Goal: Check status

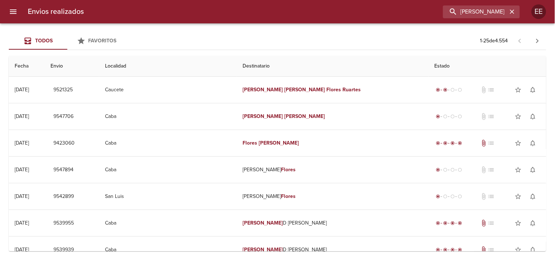
click at [447, 10] on input "[PERSON_NAME] [PERSON_NAME] Ruartes" at bounding box center [475, 11] width 64 height 13
type input "[PERSON_NAME]"
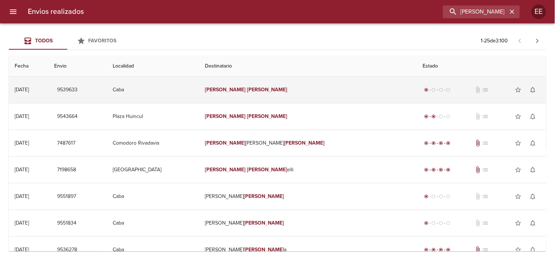
click at [294, 79] on td "[PERSON_NAME]" at bounding box center [308, 90] width 218 height 26
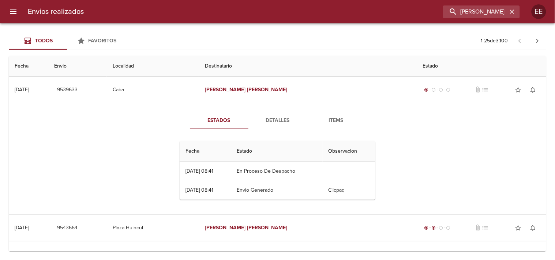
click at [276, 119] on span "Detalles" at bounding box center [278, 120] width 50 height 9
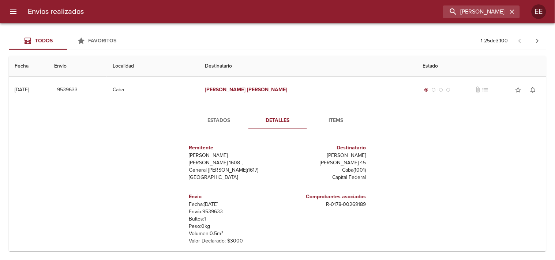
click at [212, 212] on p "Envío: 9539633" at bounding box center [232, 211] width 86 height 7
copy p "9539633"
drag, startPoint x: 215, startPoint y: 127, endPoint x: 274, endPoint y: 127, distance: 58.9
click at [216, 127] on button "Estados" at bounding box center [219, 121] width 59 height 18
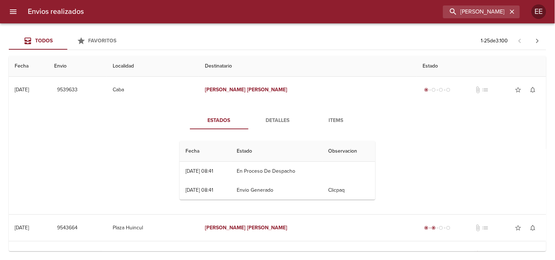
click at [274, 127] on button "Detalles" at bounding box center [277, 121] width 59 height 18
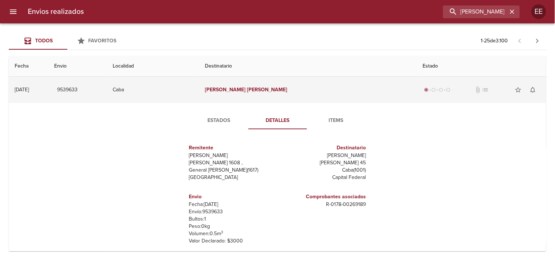
click at [245, 90] on em "[PERSON_NAME]" at bounding box center [225, 90] width 41 height 6
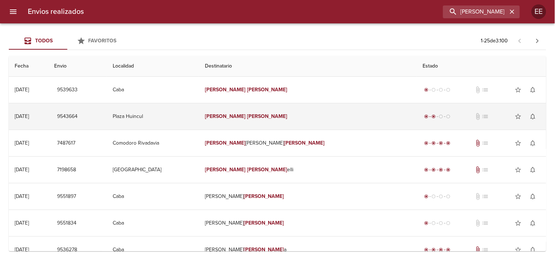
click at [270, 120] on td "[PERSON_NAME]" at bounding box center [308, 116] width 218 height 26
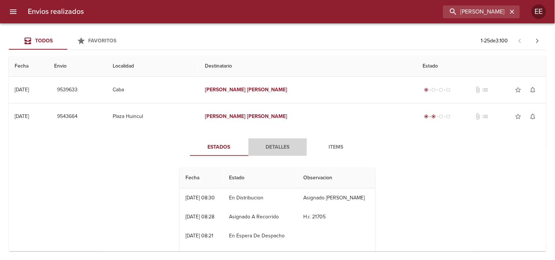
click at [262, 150] on span "Detalles" at bounding box center [278, 147] width 50 height 9
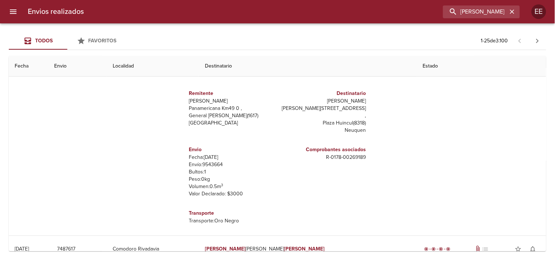
scroll to position [122, 0]
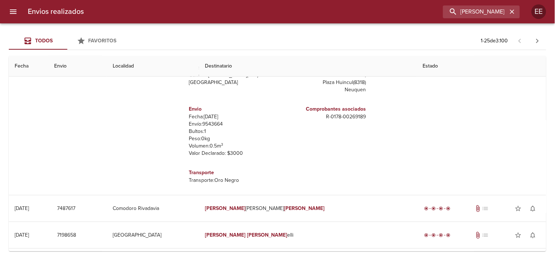
click at [218, 121] on p "Envío: 9543664" at bounding box center [232, 124] width 86 height 7
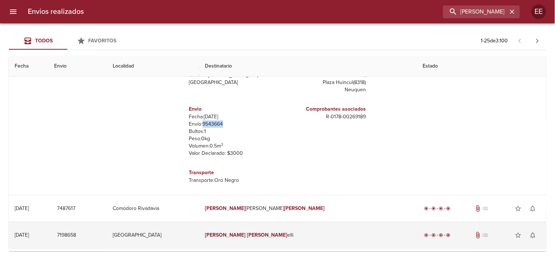
copy p "9543664"
